Goal: Task Accomplishment & Management: Use online tool/utility

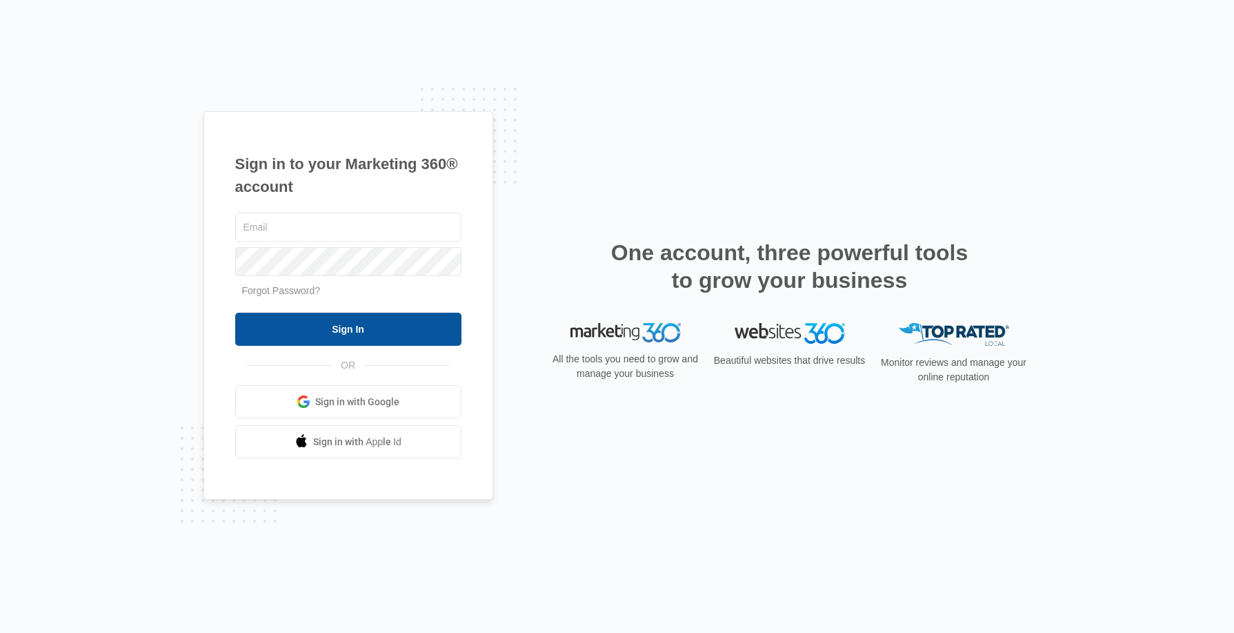
type input "[PERSON_NAME][EMAIL_ADDRESS][DOMAIN_NAME]"
click at [382, 313] on input "Sign In" at bounding box center [348, 329] width 226 height 33
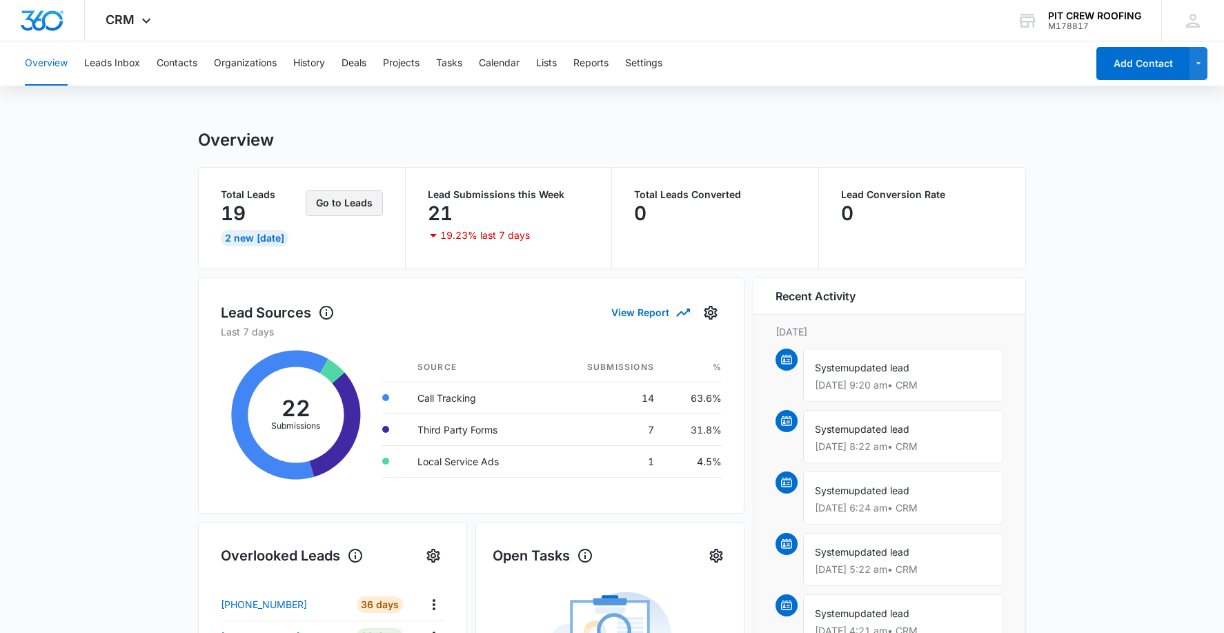
click at [352, 214] on button "Go to Leads" at bounding box center [344, 203] width 77 height 26
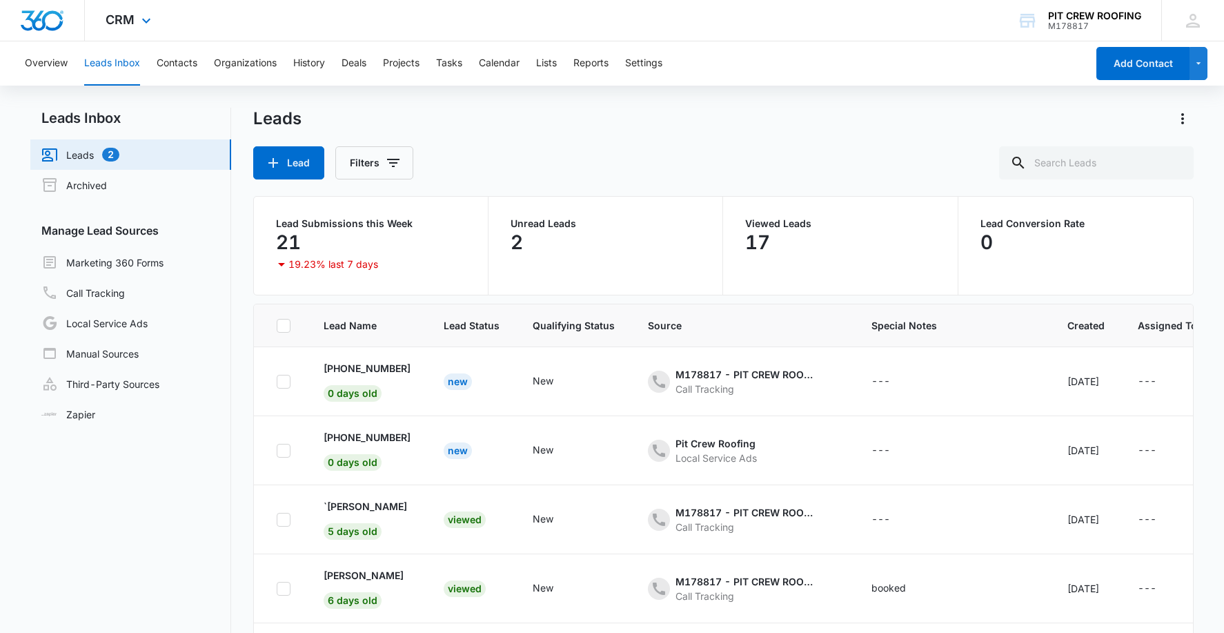
click at [141, 11] on div "CRM Apps Reputation Forms CRM Email Social Payments POS Content Ads Intelligenc…" at bounding box center [130, 20] width 90 height 41
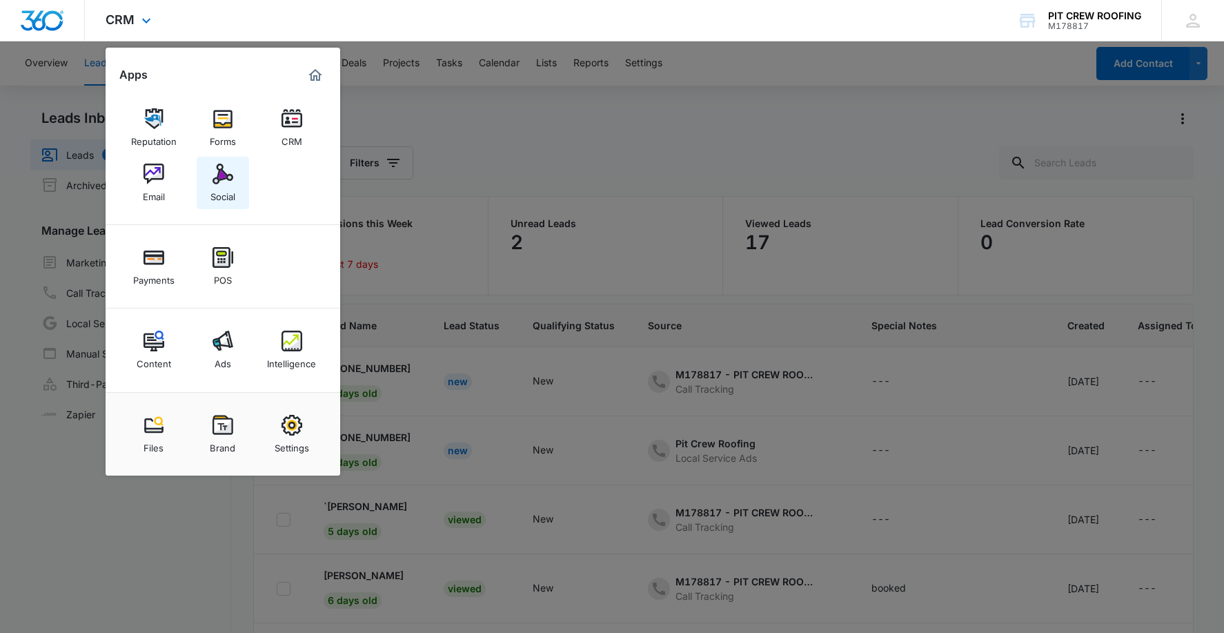
click at [230, 184] on img at bounding box center [223, 174] width 21 height 21
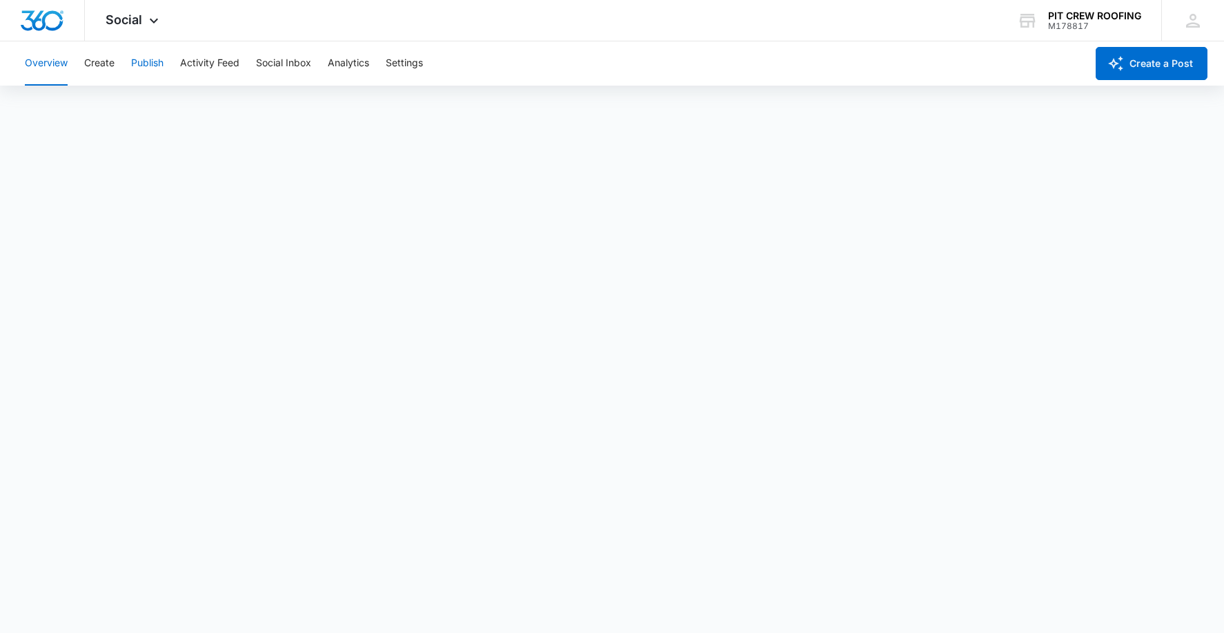
click at [152, 68] on button "Publish" at bounding box center [147, 63] width 32 height 44
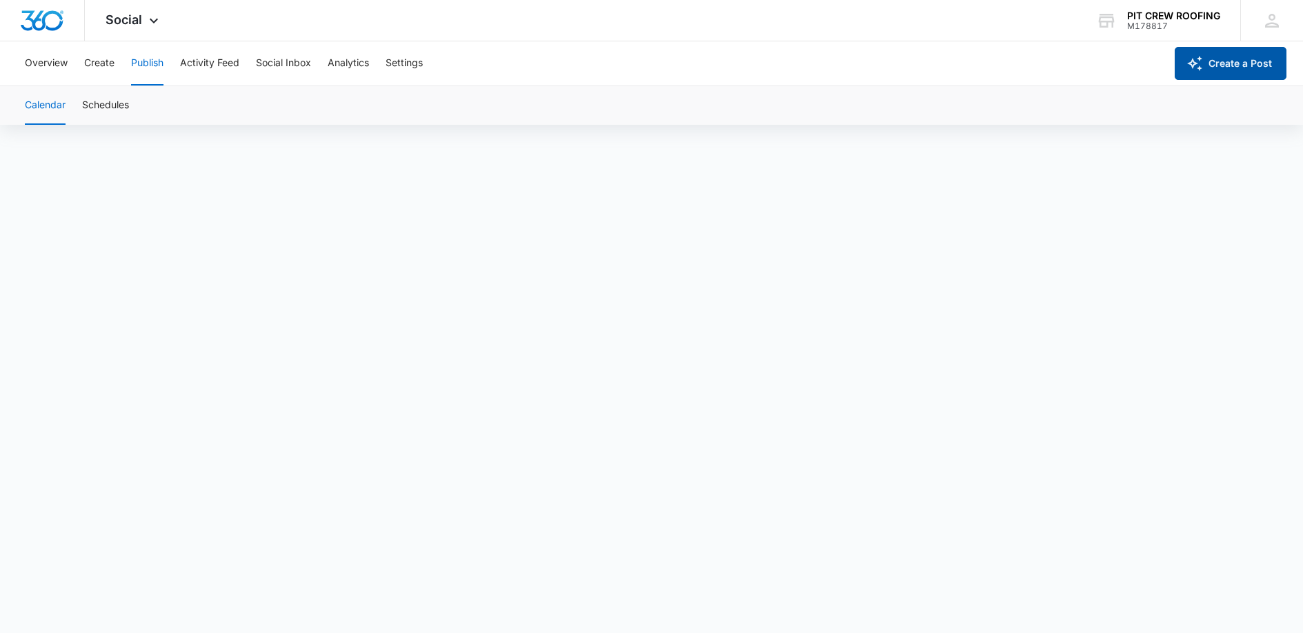
click at [1234, 63] on button "Create a Post" at bounding box center [1231, 63] width 112 height 33
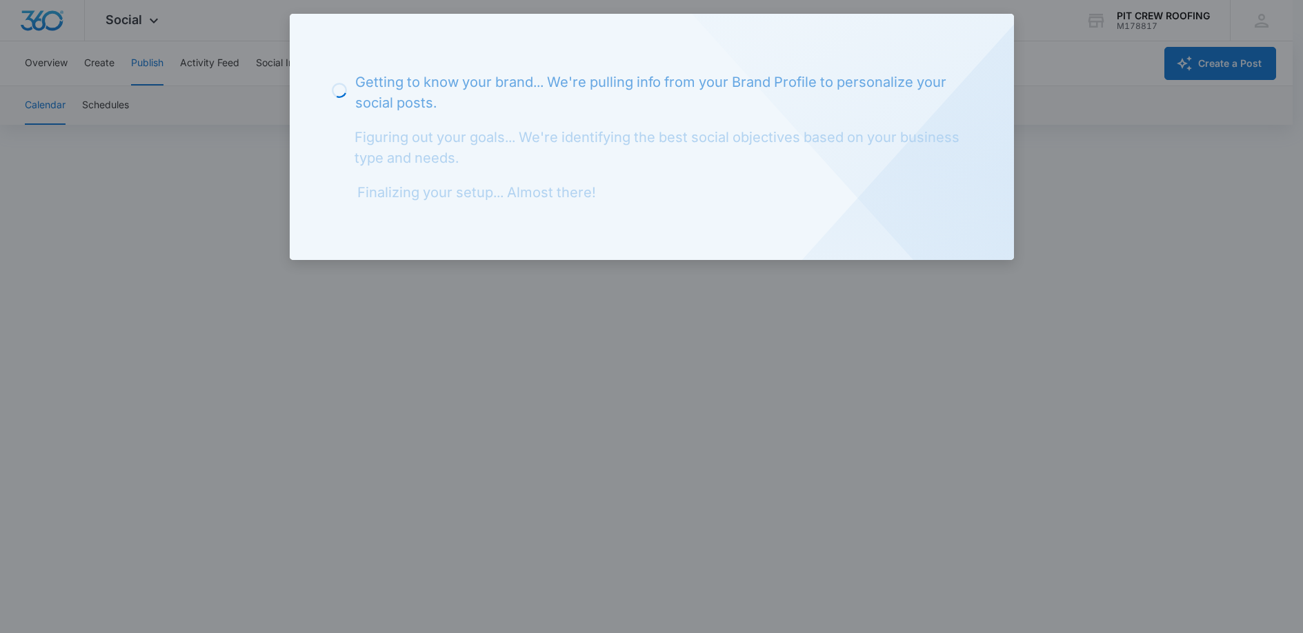
click at [1102, 77] on div at bounding box center [651, 316] width 1303 height 633
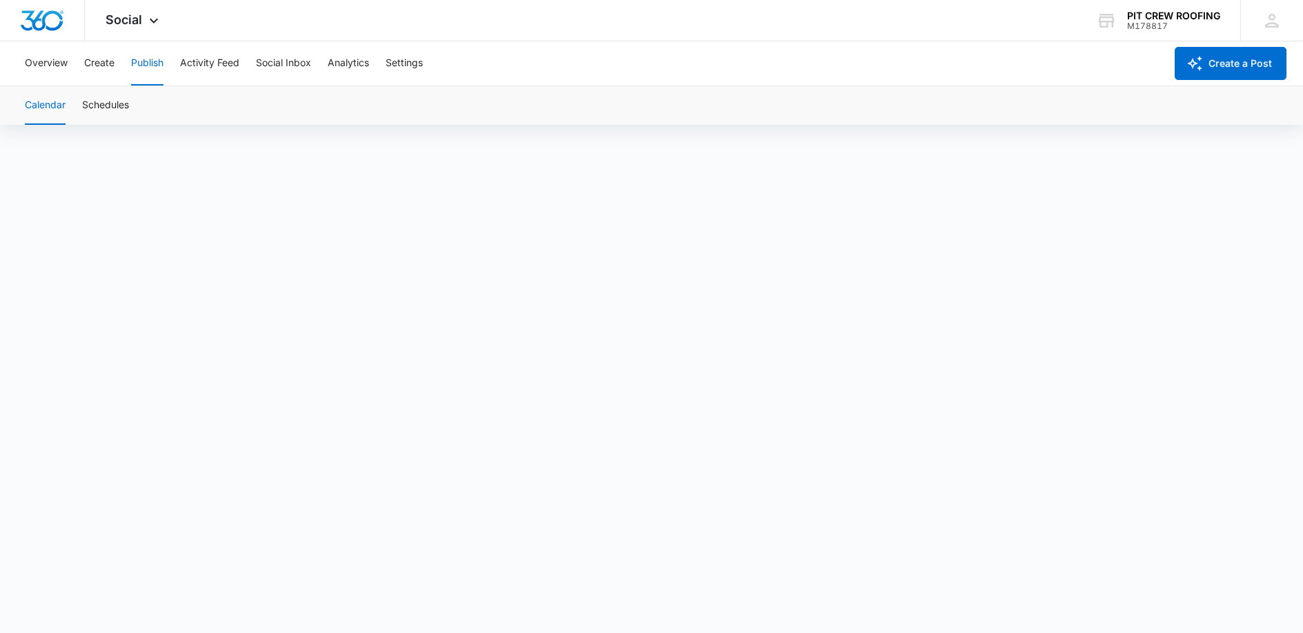
click at [121, 63] on div "Overview Create Publish Activity Feed Social Inbox Analytics Settings" at bounding box center [591, 63] width 1149 height 44
click at [119, 64] on div "Overview Create Publish Activity Feed Social Inbox Analytics Settings" at bounding box center [591, 63] width 1149 height 44
click at [65, 72] on button "Overview" at bounding box center [46, 63] width 43 height 44
click at [96, 69] on button "Create" at bounding box center [99, 63] width 30 height 44
click at [142, 68] on button "Publish" at bounding box center [147, 63] width 32 height 44
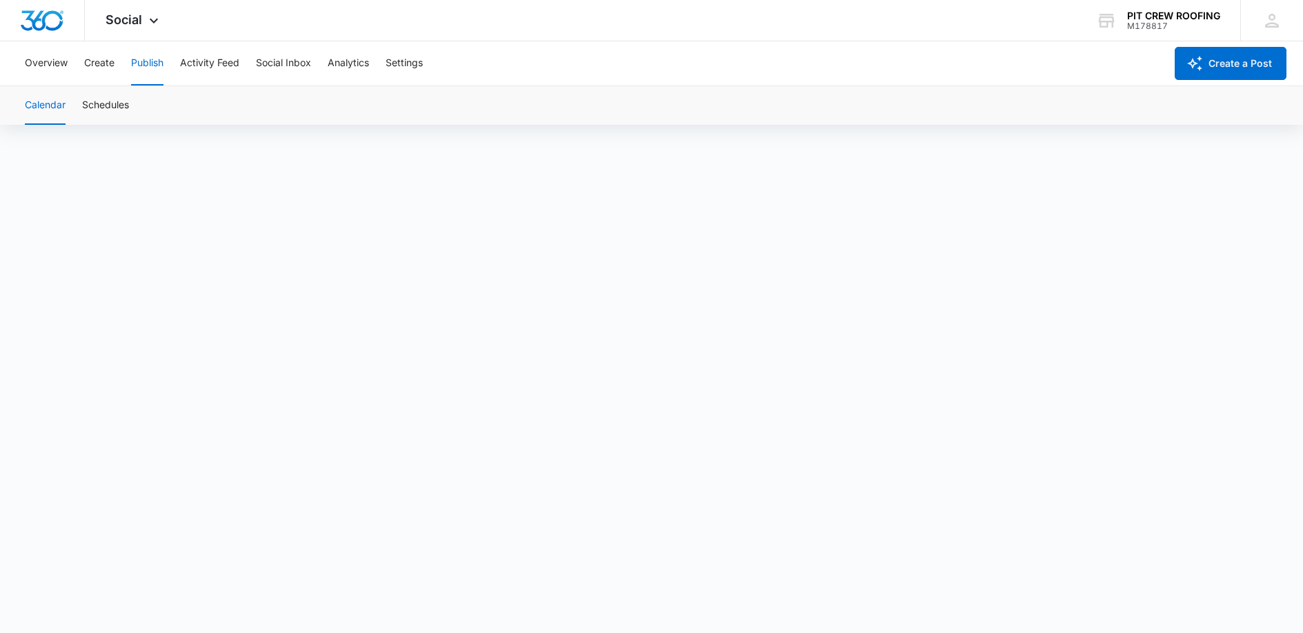
scroll to position [10, 0]
click at [155, 52] on button "Publish" at bounding box center [147, 63] width 32 height 44
